Goal: Information Seeking & Learning: Learn about a topic

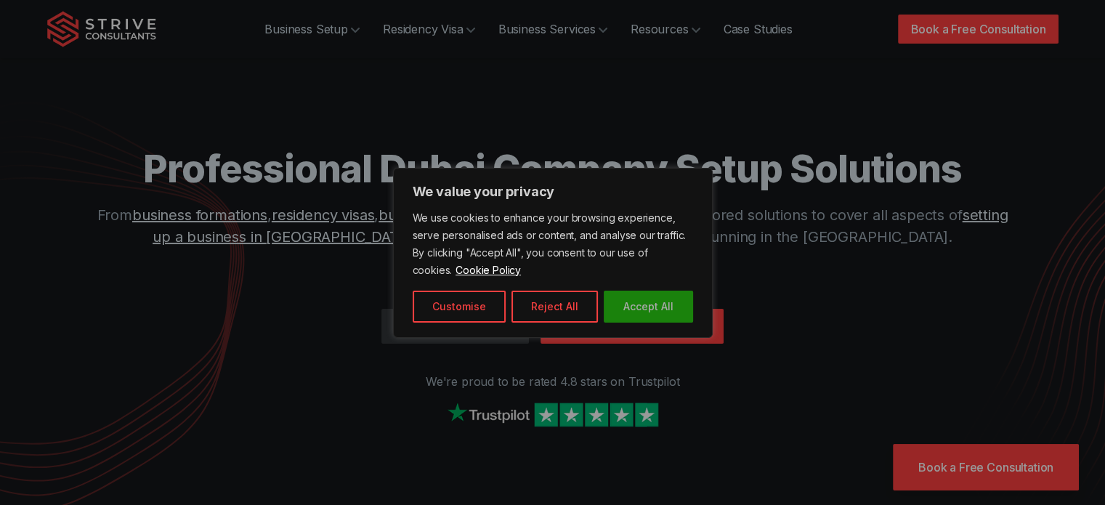
click at [639, 302] on button "Accept All" at bounding box center [648, 307] width 89 height 32
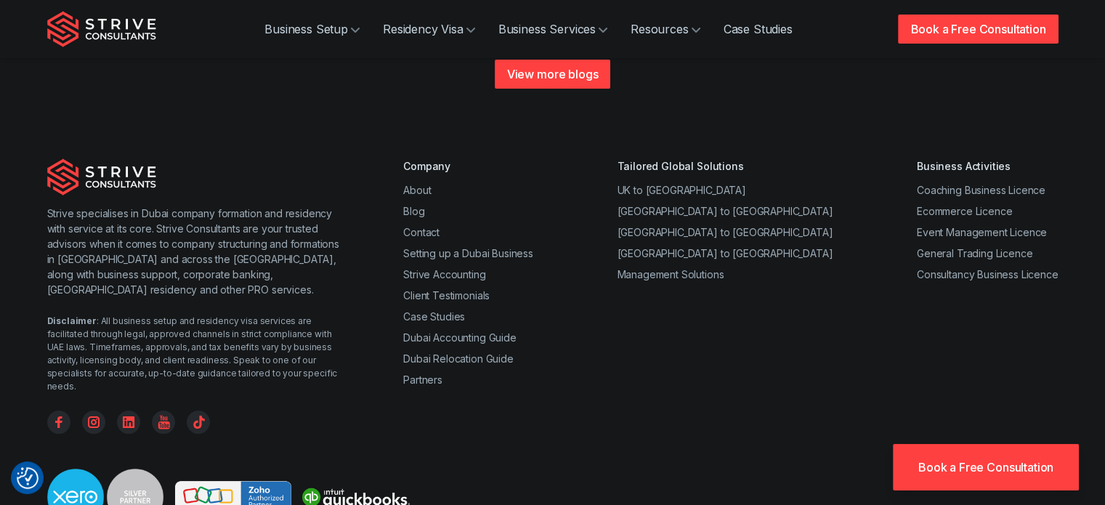
scroll to position [5739, 0]
click at [750, 25] on link "Case Studies" at bounding box center [758, 29] width 92 height 29
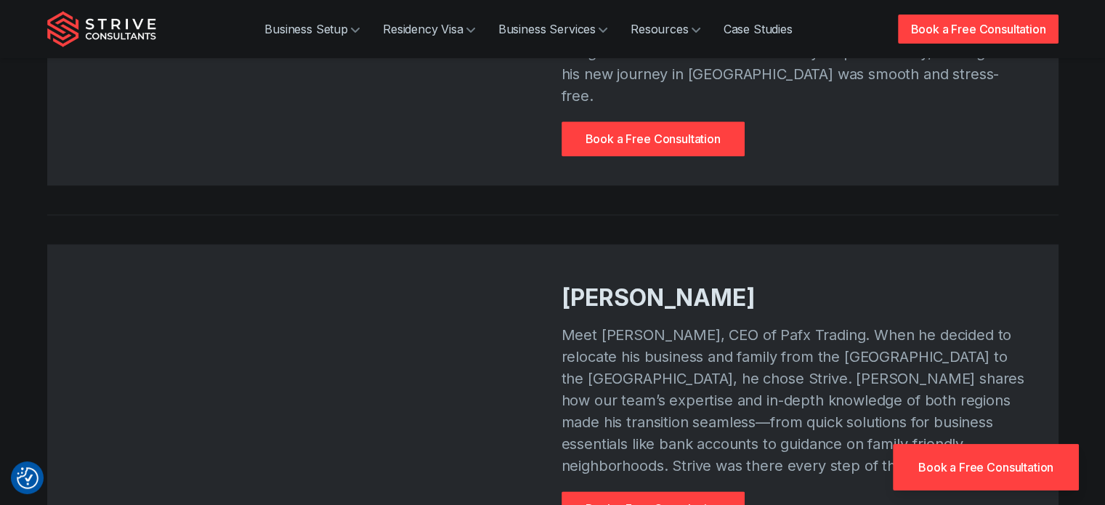
scroll to position [1889, 0]
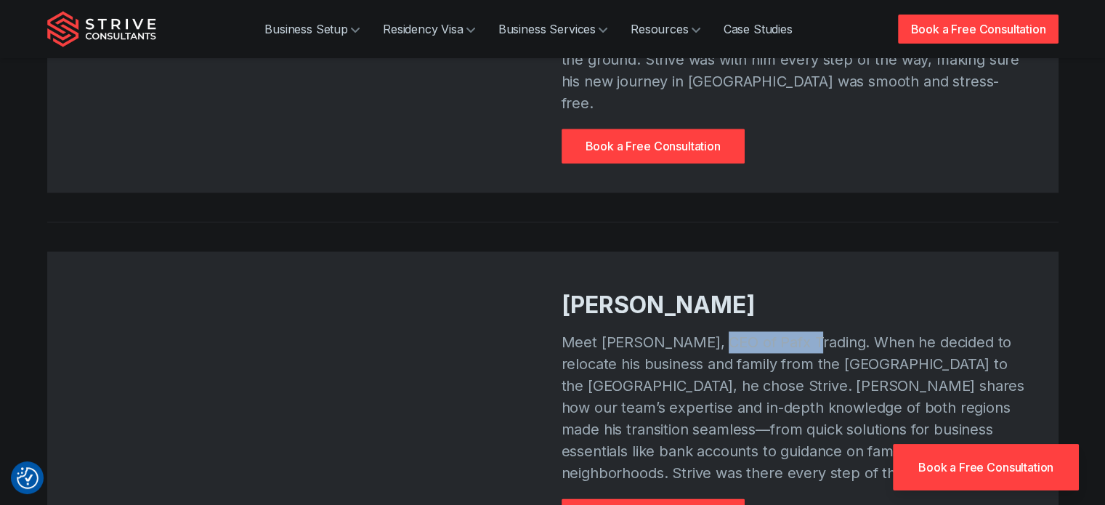
drag, startPoint x: 707, startPoint y: 261, endPoint x: 793, endPoint y: 259, distance: 85.7
click at [793, 331] on p "Meet [PERSON_NAME], CEO of Pafx Trading. When he decided to relocate his busine…" at bounding box center [796, 407] width 468 height 153
copy p "Pafx Trading"
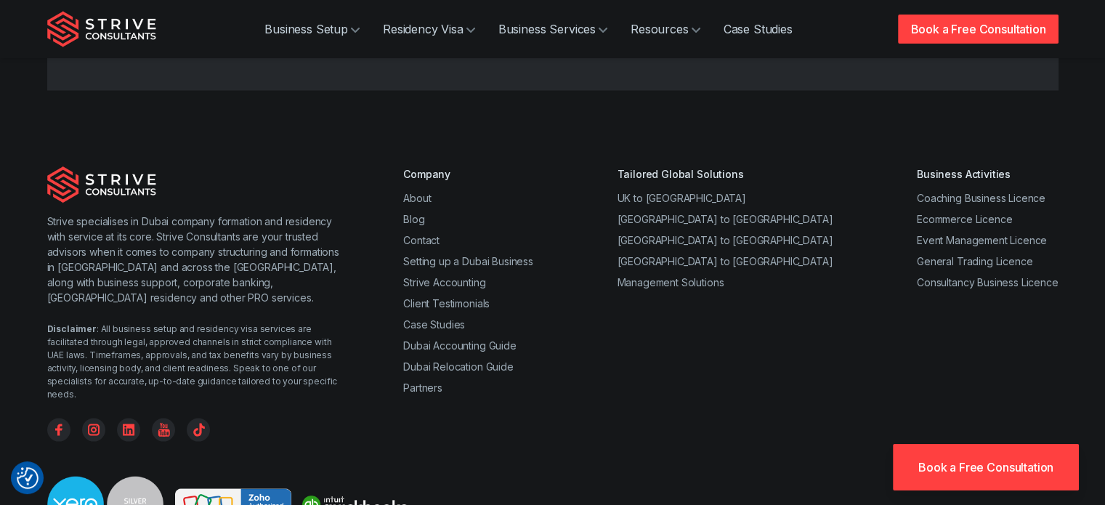
scroll to position [2776, 0]
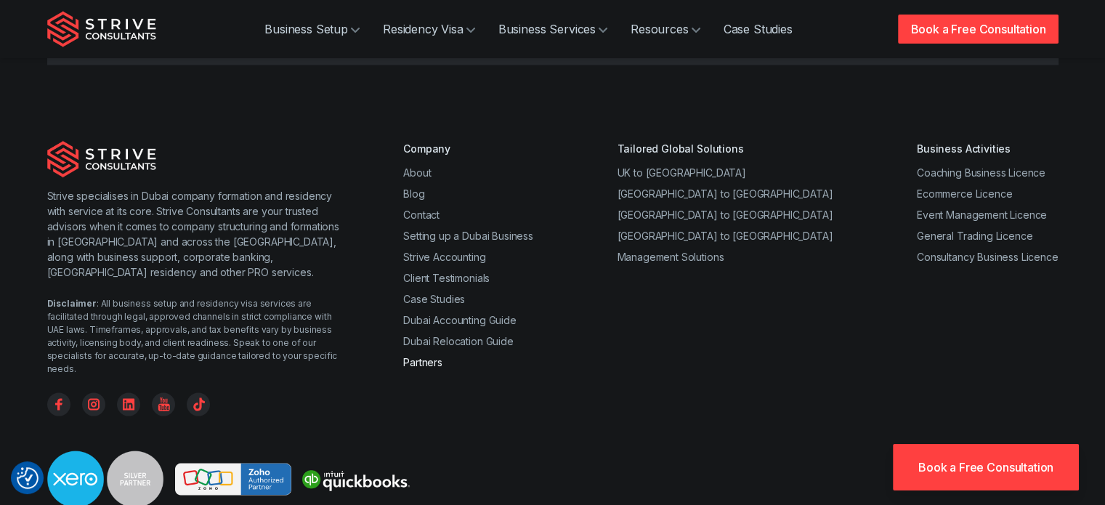
click at [424, 356] on link "Partners" at bounding box center [422, 362] width 39 height 12
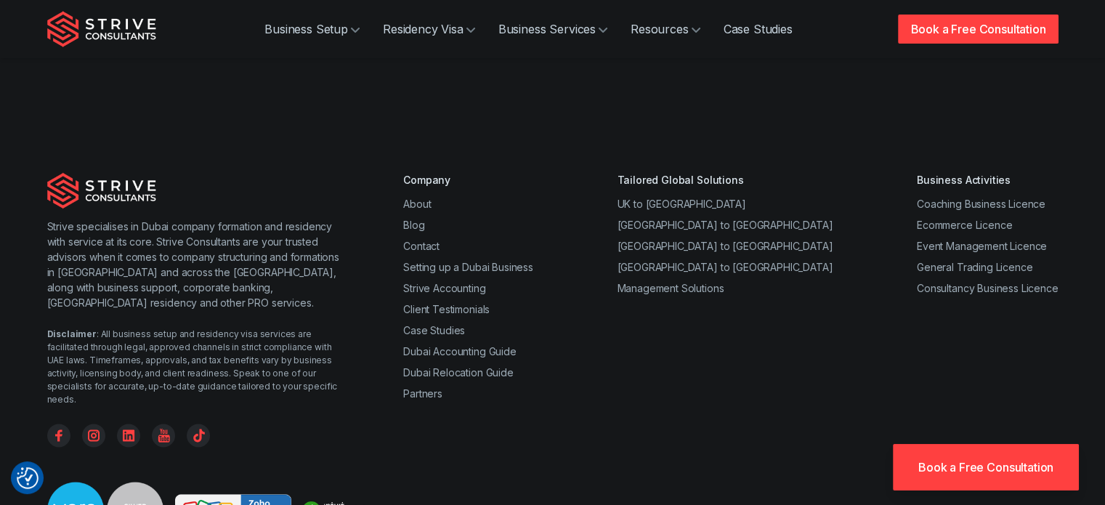
scroll to position [2107, 0]
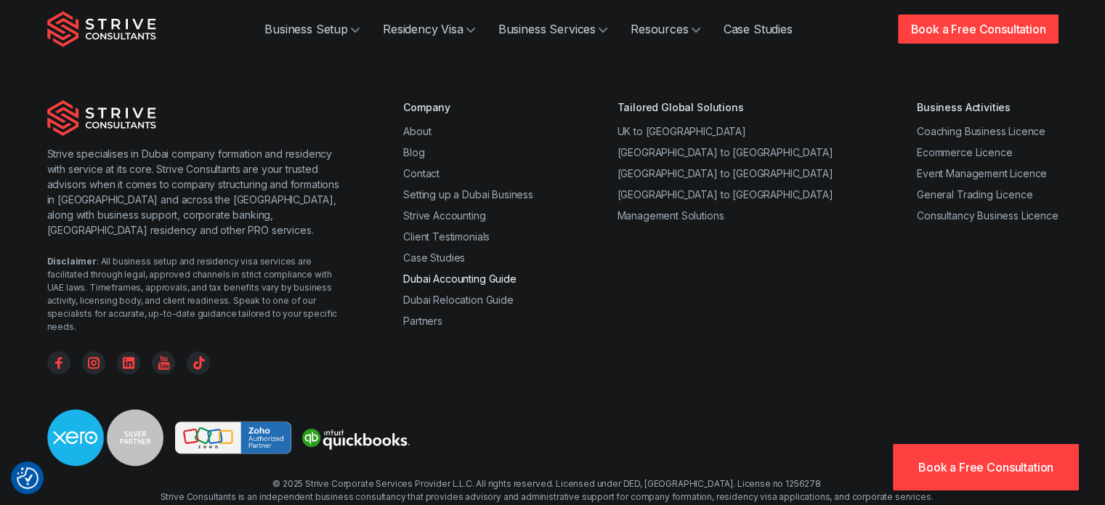
click at [479, 272] on link "Dubai Accounting Guide" at bounding box center [459, 278] width 113 height 12
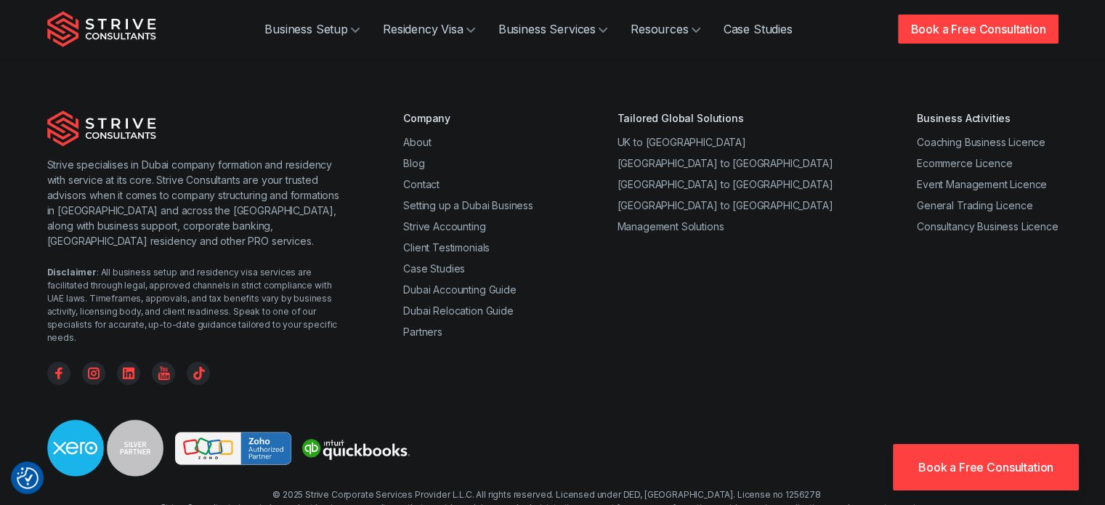
scroll to position [3753, 0]
